Goal: Task Accomplishment & Management: Use online tool/utility

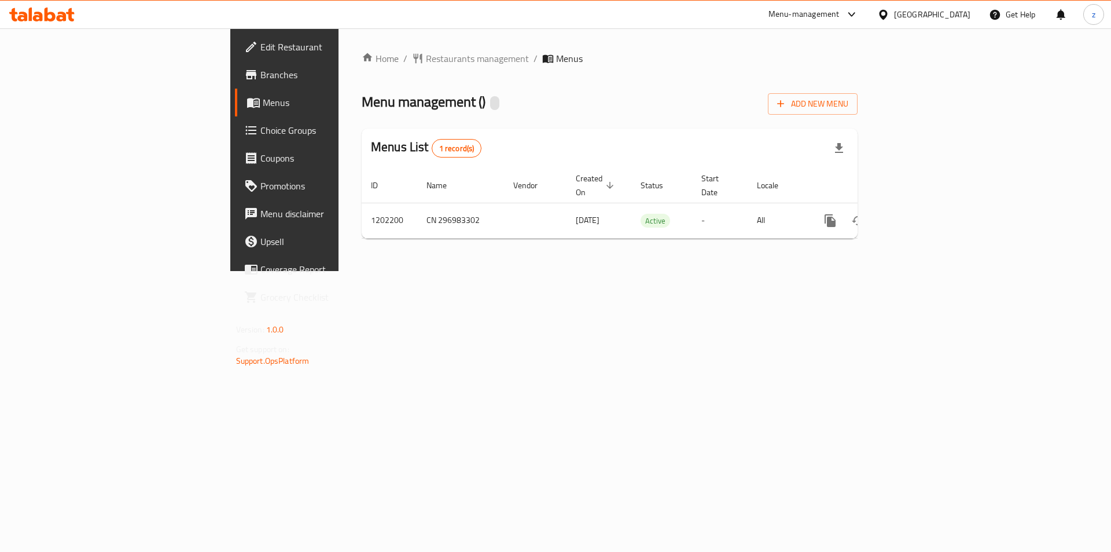
click at [263, 103] on span "Menus" at bounding box center [335, 102] width 144 height 14
click at [260, 78] on span "Branches" at bounding box center [333, 75] width 146 height 14
click at [846, 146] on icon "button" at bounding box center [839, 148] width 14 height 14
click at [260, 78] on span "Branches" at bounding box center [333, 75] width 146 height 14
click at [260, 79] on span "Branches" at bounding box center [333, 75] width 146 height 14
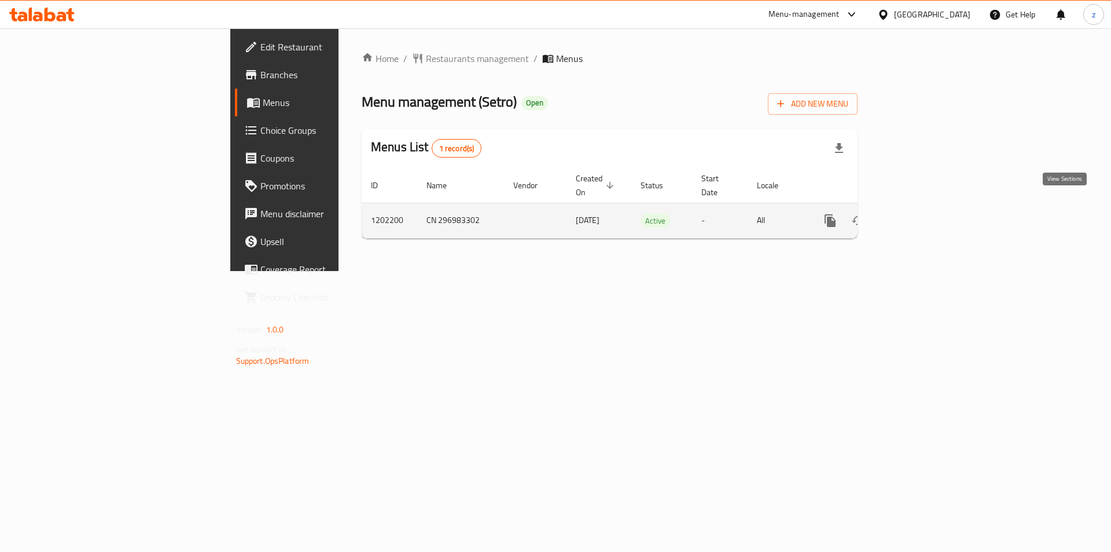
click at [921, 214] on icon "enhanced table" at bounding box center [914, 221] width 14 height 14
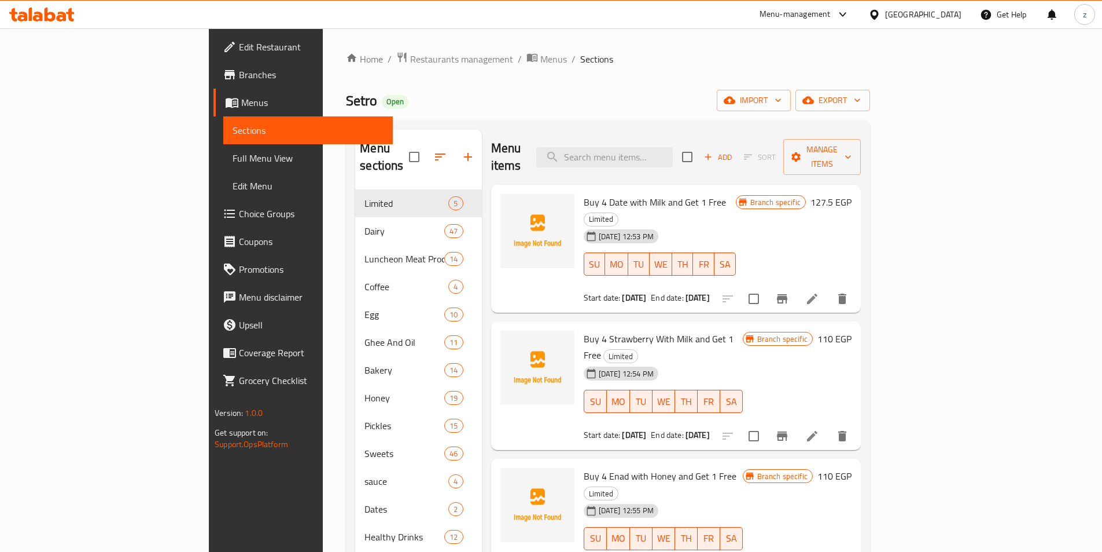
click at [239, 71] on span "Branches" at bounding box center [311, 75] width 145 height 14
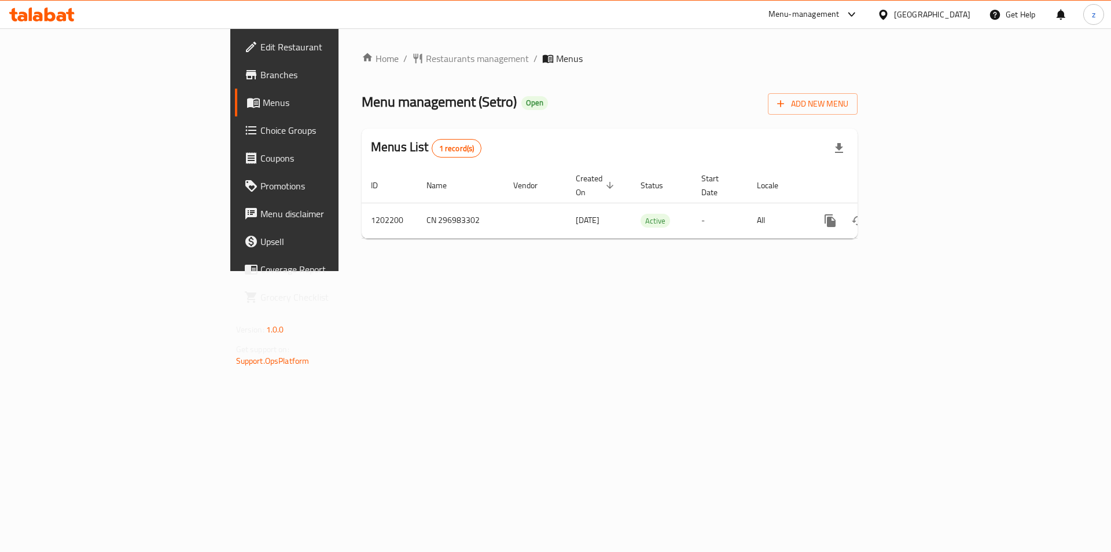
click at [263, 101] on span "Menus" at bounding box center [335, 102] width 144 height 14
click at [260, 78] on span "Branches" at bounding box center [333, 75] width 146 height 14
click at [260, 68] on span "Branches" at bounding box center [333, 75] width 146 height 14
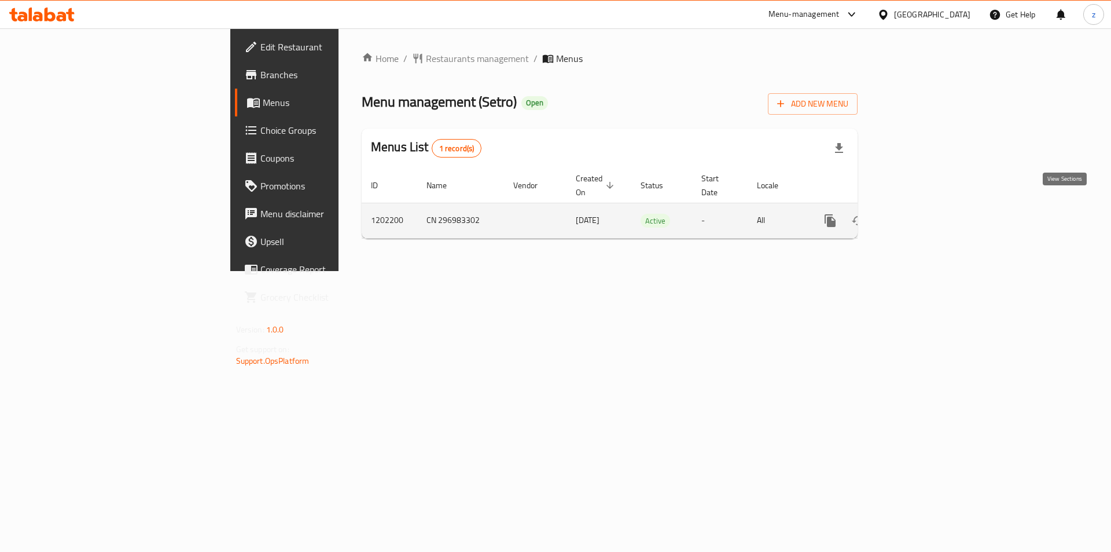
click at [921, 214] on icon "enhanced table" at bounding box center [914, 221] width 14 height 14
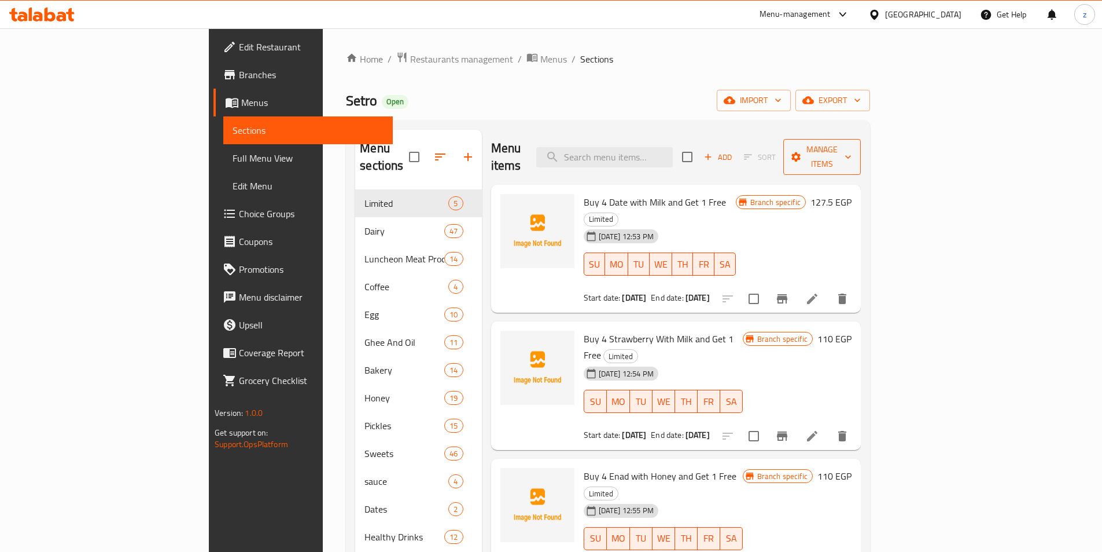
click at [852, 155] on span "Manage items" at bounding box center [822, 156] width 59 height 29
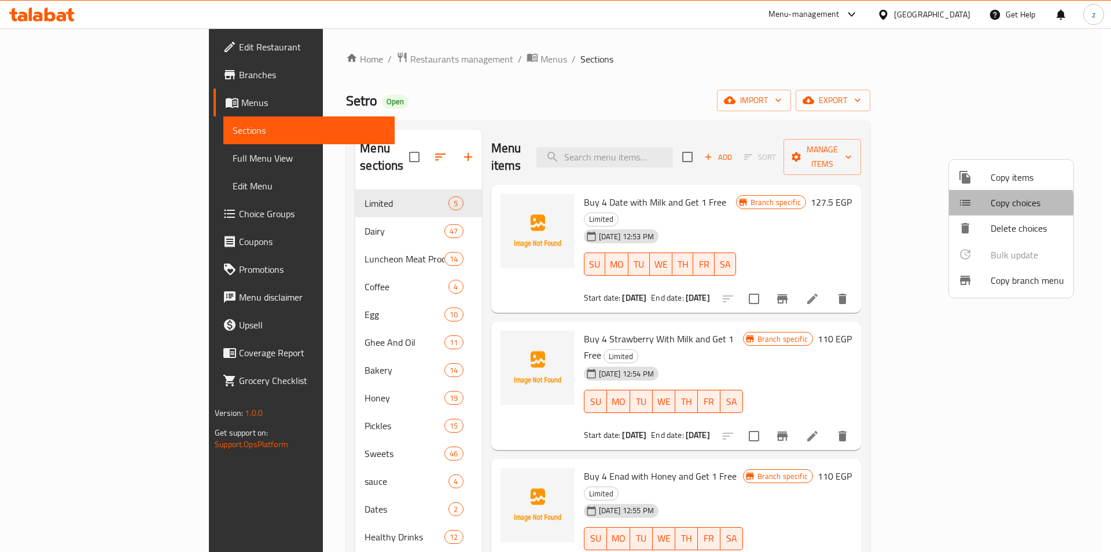
click at [998, 204] on span "Copy choices" at bounding box center [1027, 203] width 73 height 14
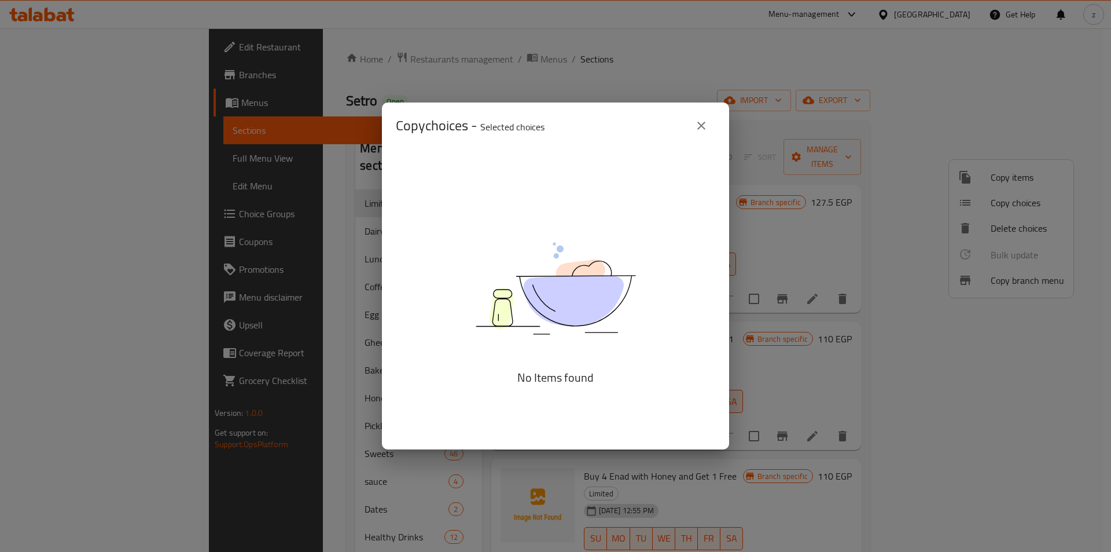
click at [705, 120] on icon "close" at bounding box center [701, 126] width 14 height 14
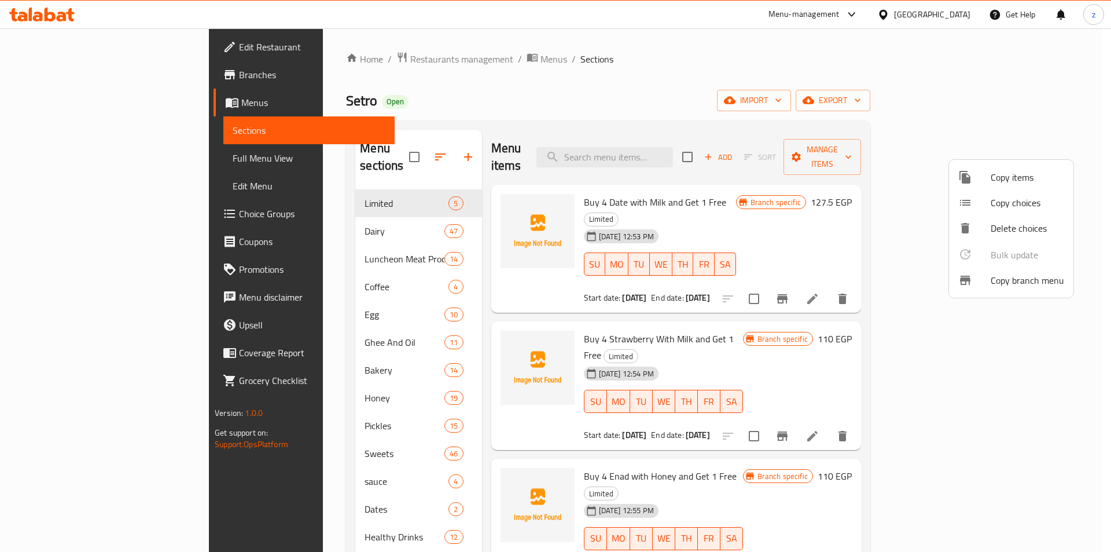
click at [995, 184] on span "Copy items" at bounding box center [1027, 177] width 73 height 14
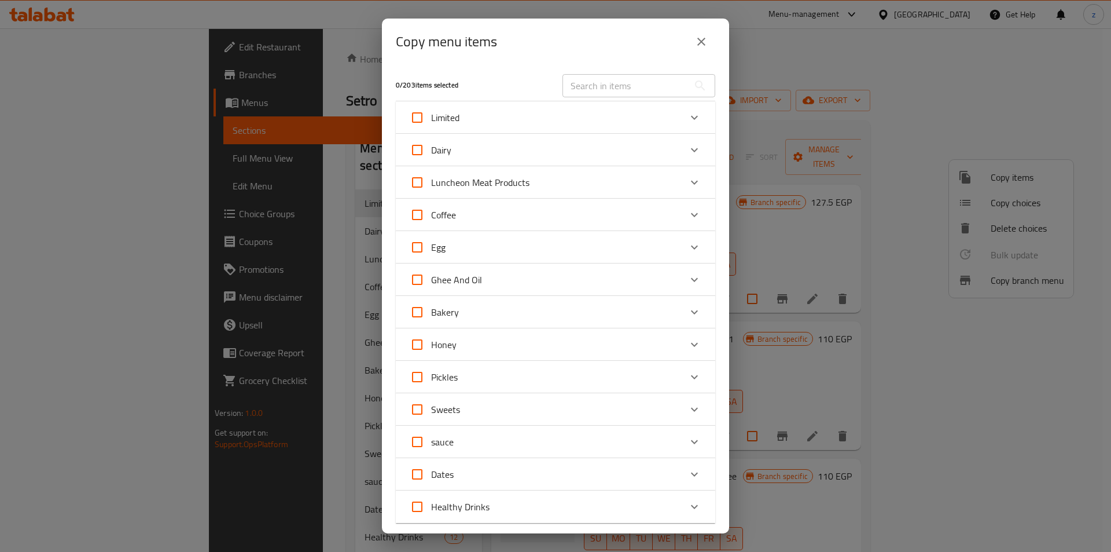
click at [706, 49] on button "close" at bounding box center [702, 42] width 28 height 28
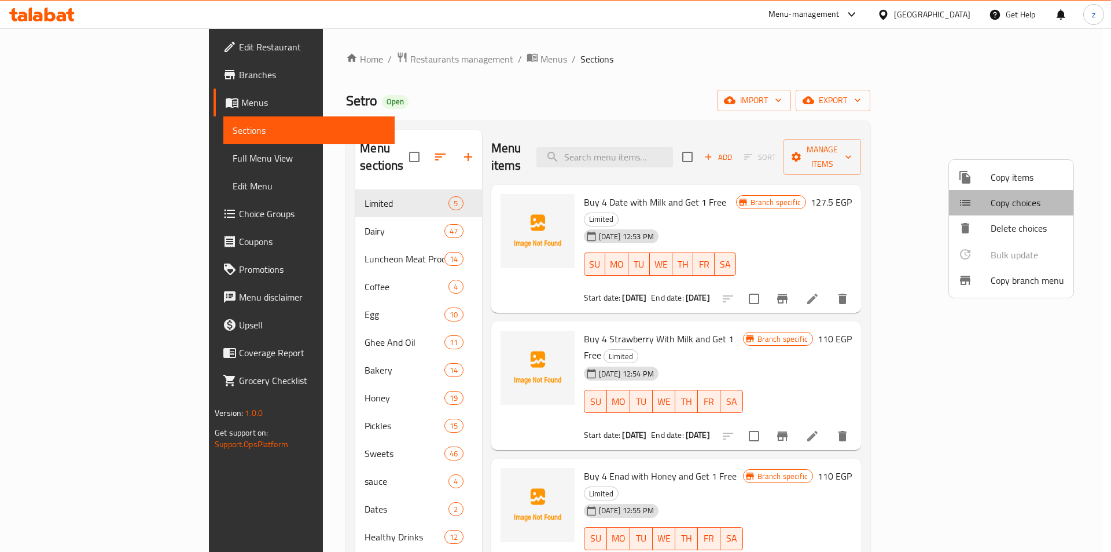
click at [984, 212] on li "Copy choices" at bounding box center [1011, 202] width 124 height 25
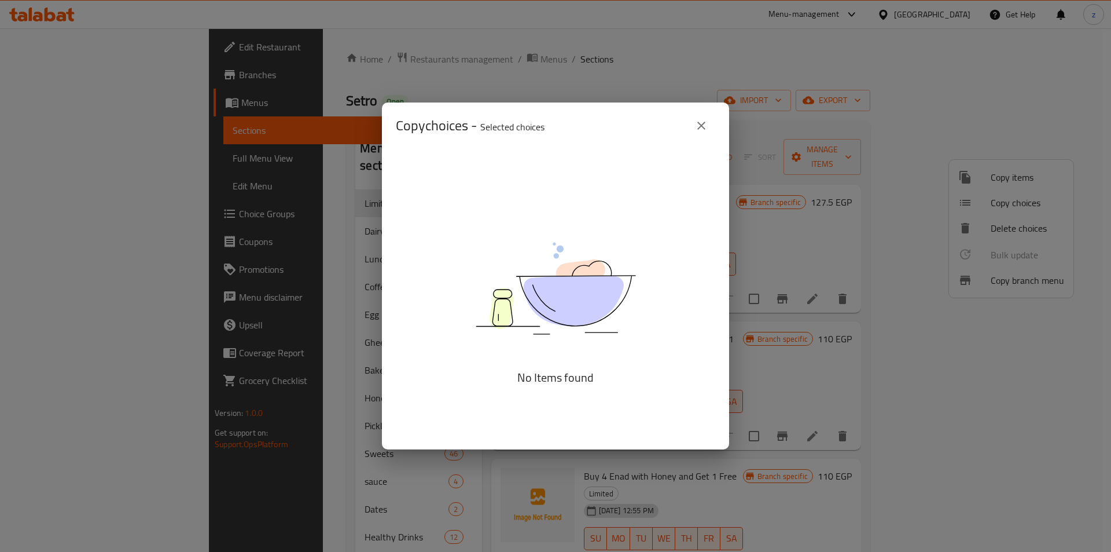
click at [704, 116] on button "close" at bounding box center [702, 126] width 28 height 28
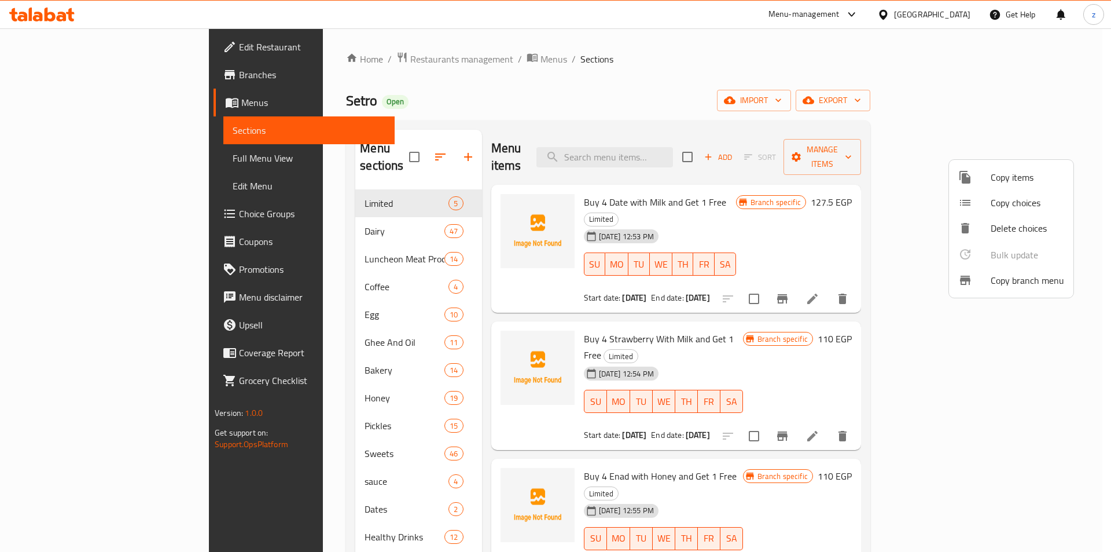
click at [994, 278] on span "Copy branch menu" at bounding box center [1027, 280] width 73 height 14
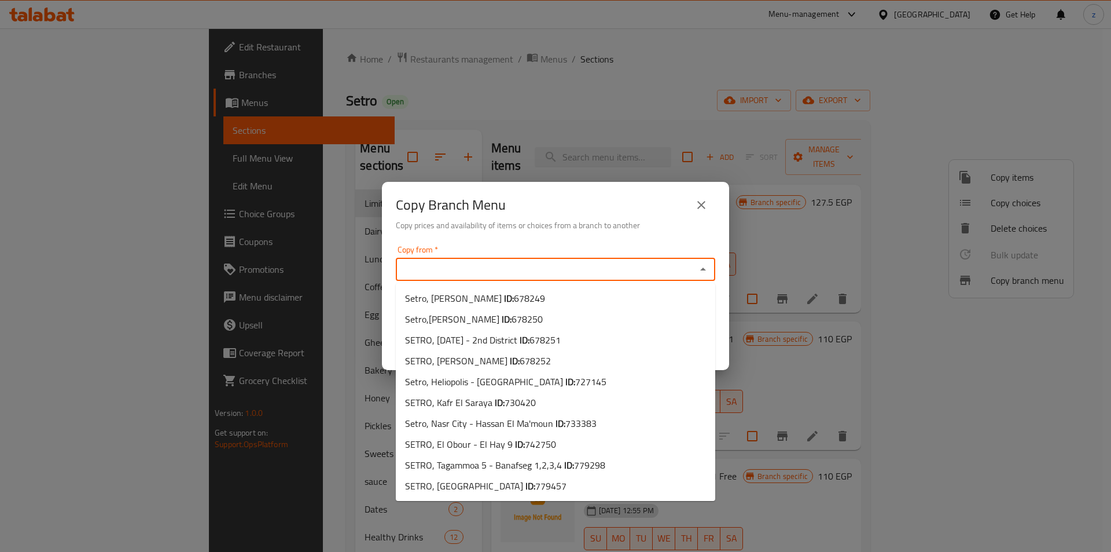
click at [655, 266] on input "Copy from   *" at bounding box center [545, 269] width 293 height 16
click at [513, 302] on li "Setro, [PERSON_NAME] ID: 678249" at bounding box center [555, 298] width 319 height 21
type input "Setro, [PERSON_NAME]"
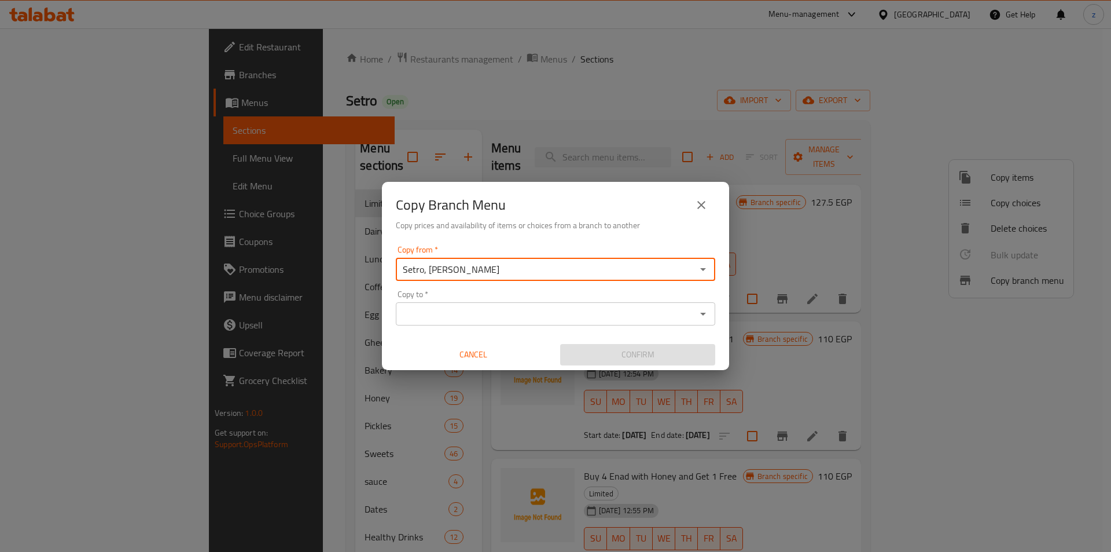
click at [516, 317] on input "Copy to   *" at bounding box center [545, 314] width 293 height 16
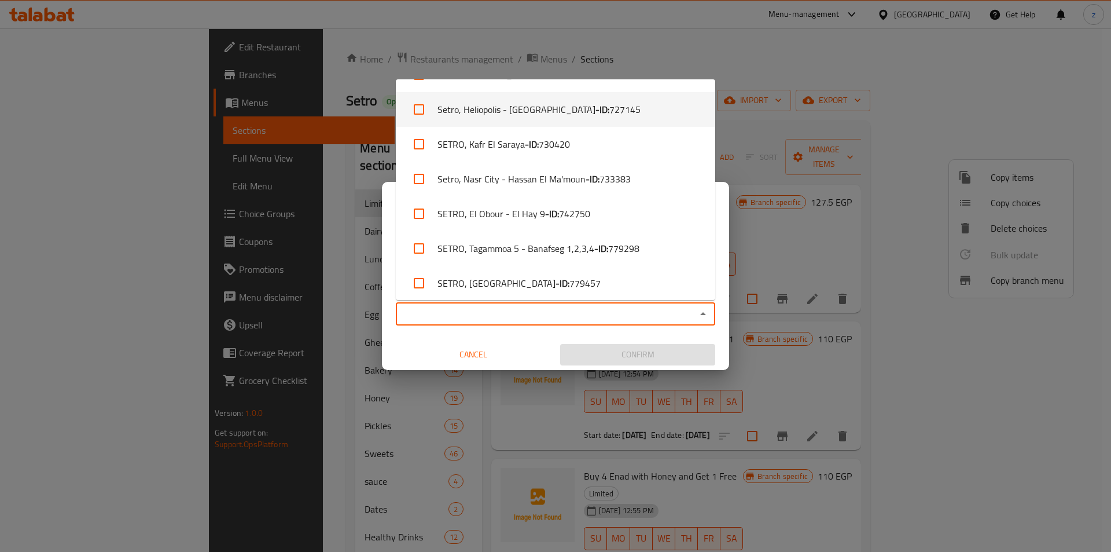
scroll to position [136, 0]
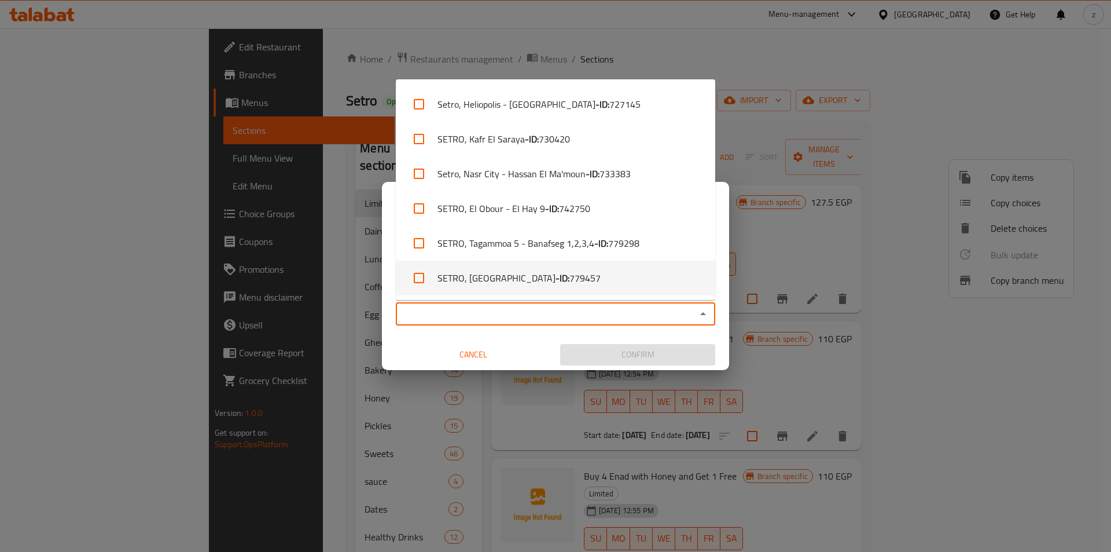
click at [545, 276] on li "SETRO, [GEOGRAPHIC_DATA] - ID: 779457" at bounding box center [555, 277] width 319 height 35
checkbox input "true"
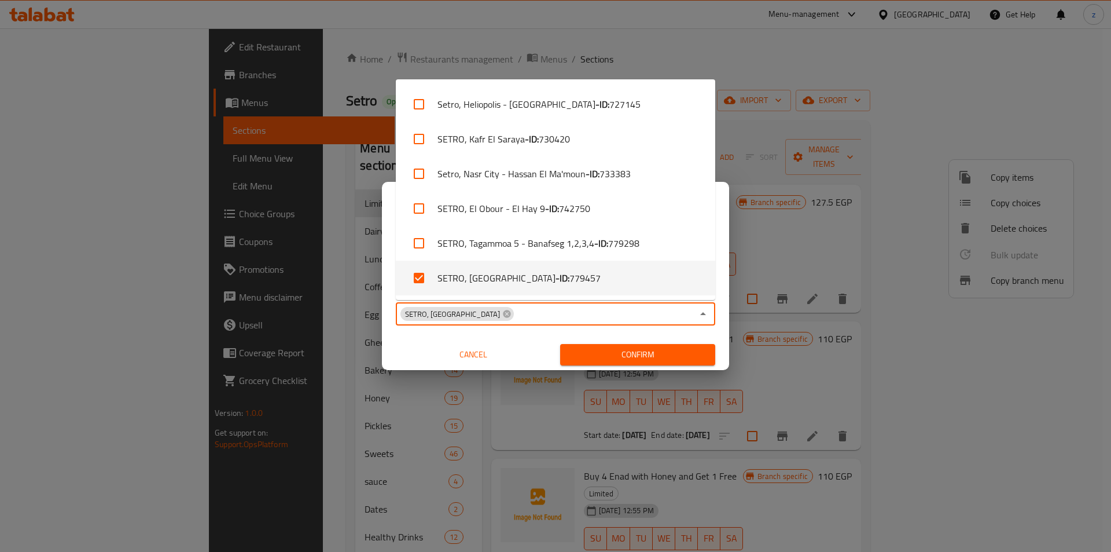
click at [610, 354] on span "Confirm" at bounding box center [637, 354] width 137 height 14
